Goal: Find contact information: Find contact information

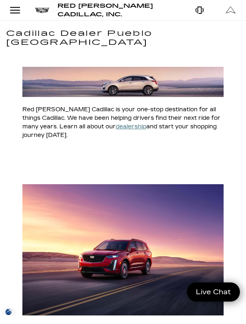
click at [11, 10] on div "Open Menu Modal" at bounding box center [15, 10] width 14 height 10
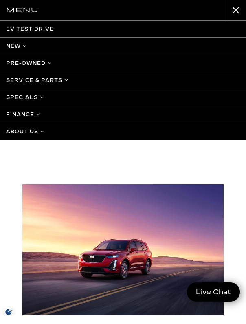
click at [33, 131] on link "About Us" at bounding box center [123, 131] width 246 height 17
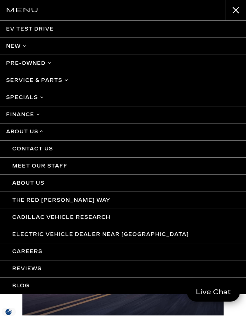
click at [39, 164] on link "Meet Our Staff" at bounding box center [123, 165] width 246 height 17
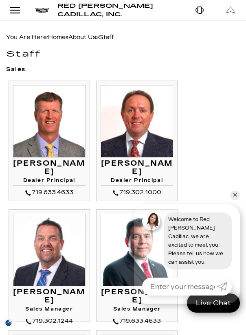
click at [37, 164] on h3 "Mike Jorgensen" at bounding box center [49, 168] width 72 height 16
drag, startPoint x: 37, startPoint y: 164, endPoint x: 76, endPoint y: 169, distance: 39.5
click at [76, 169] on h3 "Mike Jorgensen" at bounding box center [49, 168] width 72 height 16
copy h3 "Mike Jorgensen"
